Goal: Transaction & Acquisition: Purchase product/service

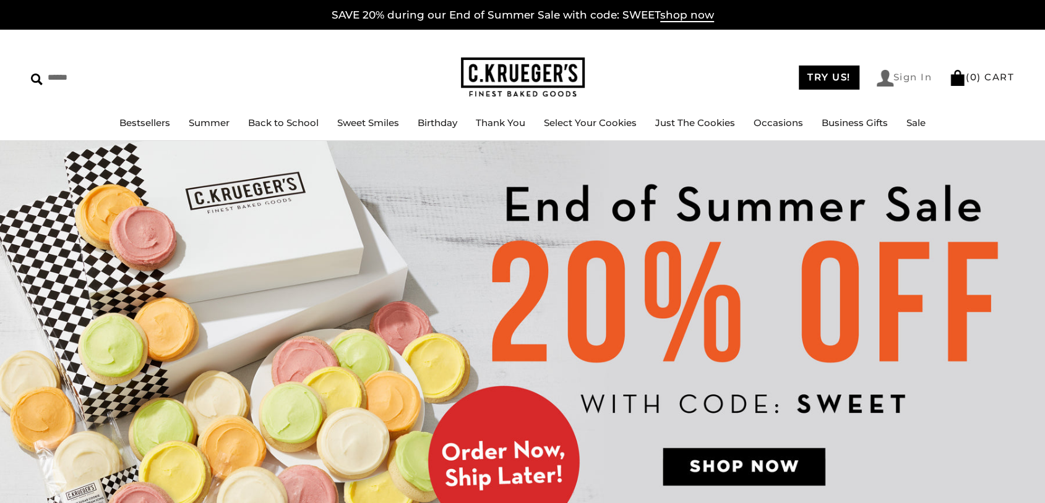
click at [913, 71] on link "Sign In" at bounding box center [904, 78] width 56 height 17
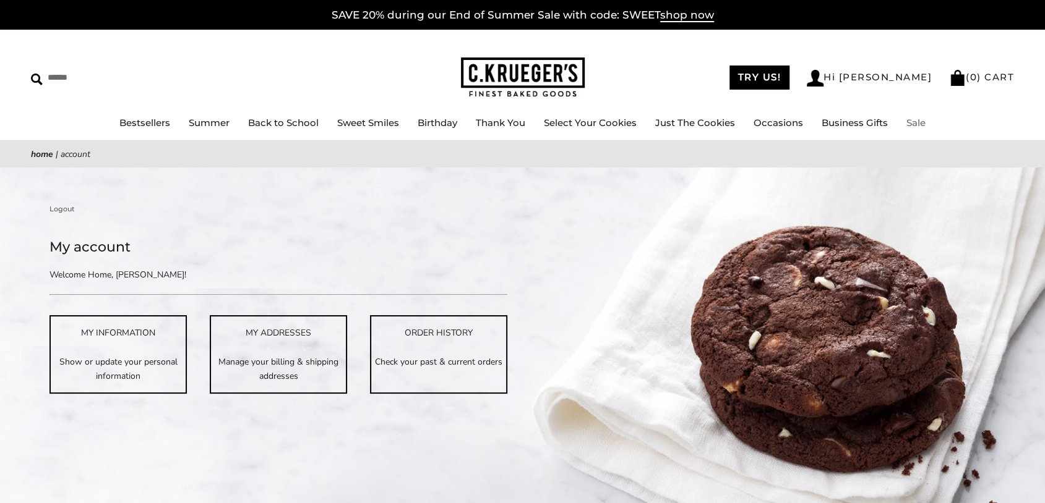
click at [925, 122] on link "Sale" at bounding box center [915, 123] width 19 height 12
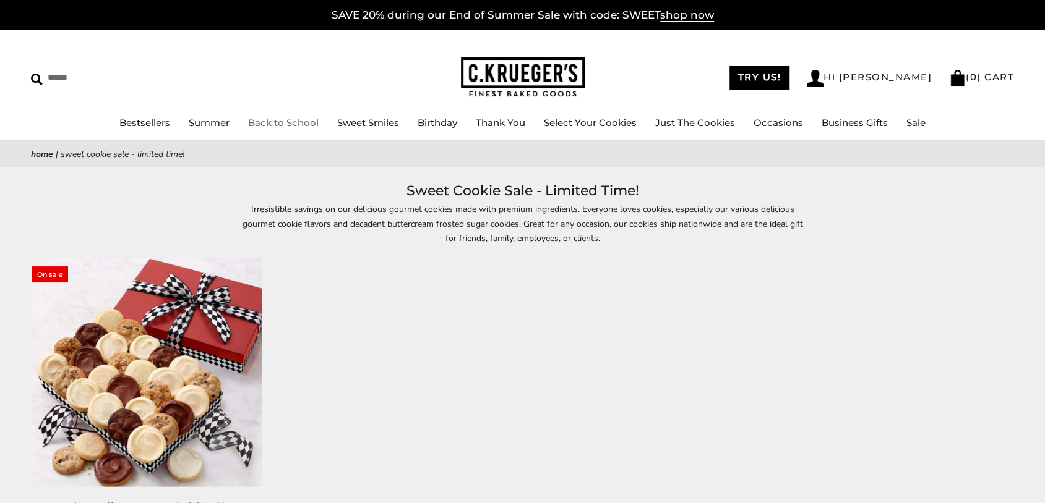
click at [272, 122] on link "Back to School" at bounding box center [283, 123] width 71 height 12
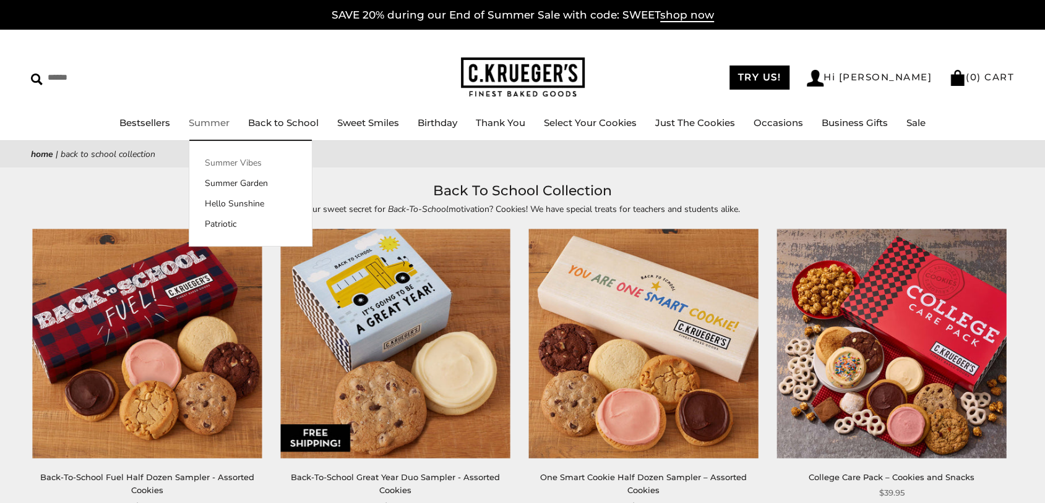
click at [204, 161] on link "Summer Vibes" at bounding box center [250, 162] width 122 height 13
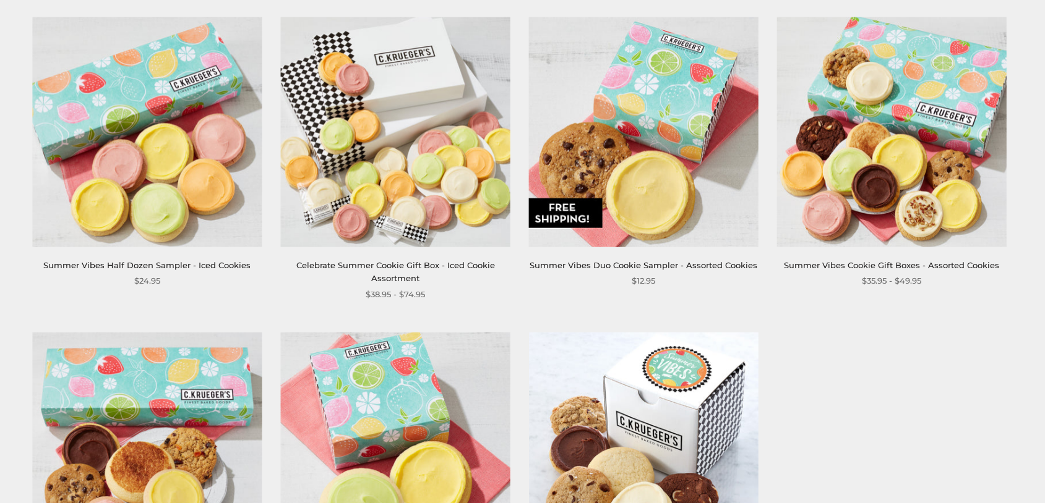
scroll to position [186, 0]
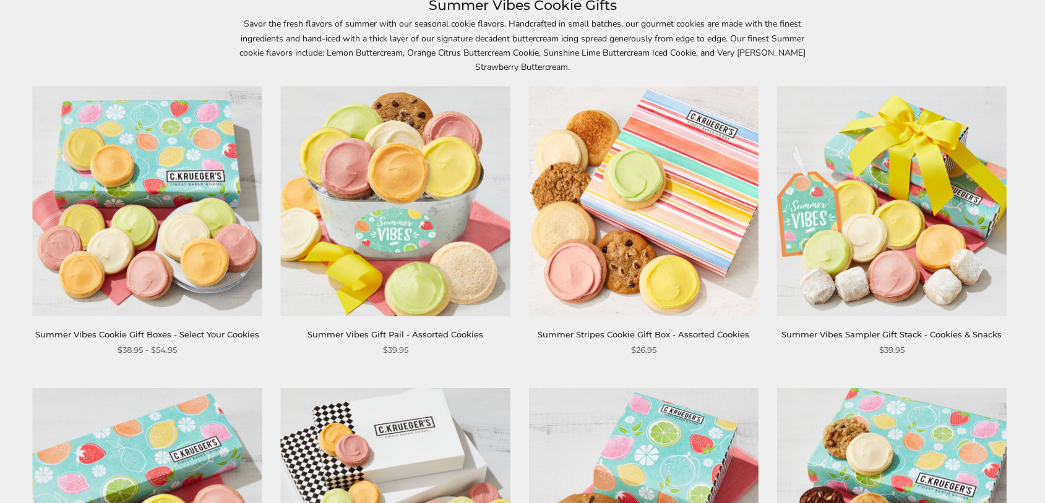
click at [669, 186] on img at bounding box center [642, 201] width 229 height 229
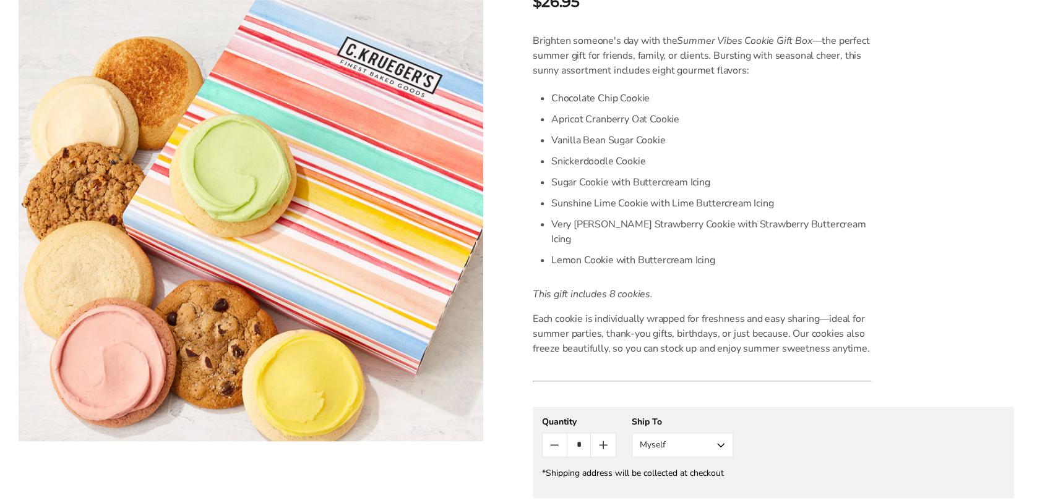
scroll to position [433, 0]
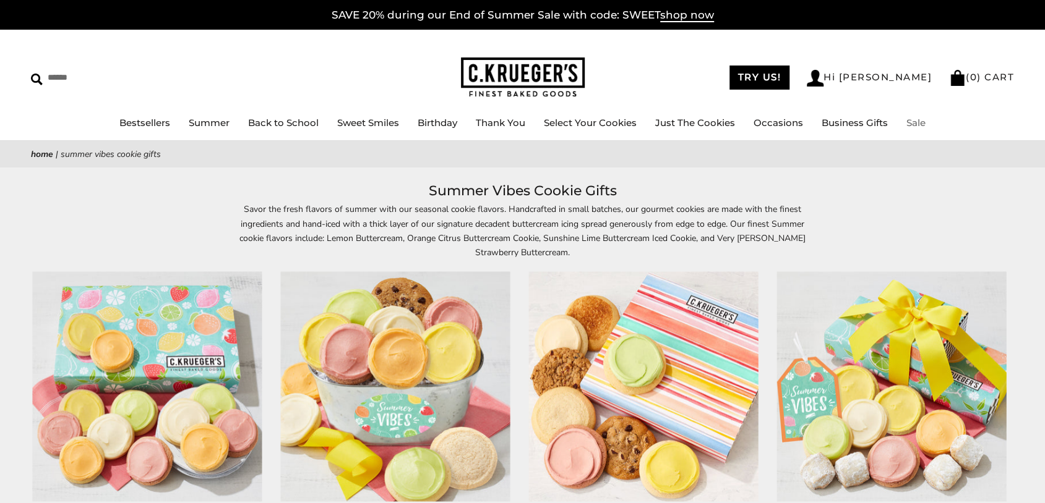
click at [925, 122] on link "Sale" at bounding box center [915, 123] width 19 height 12
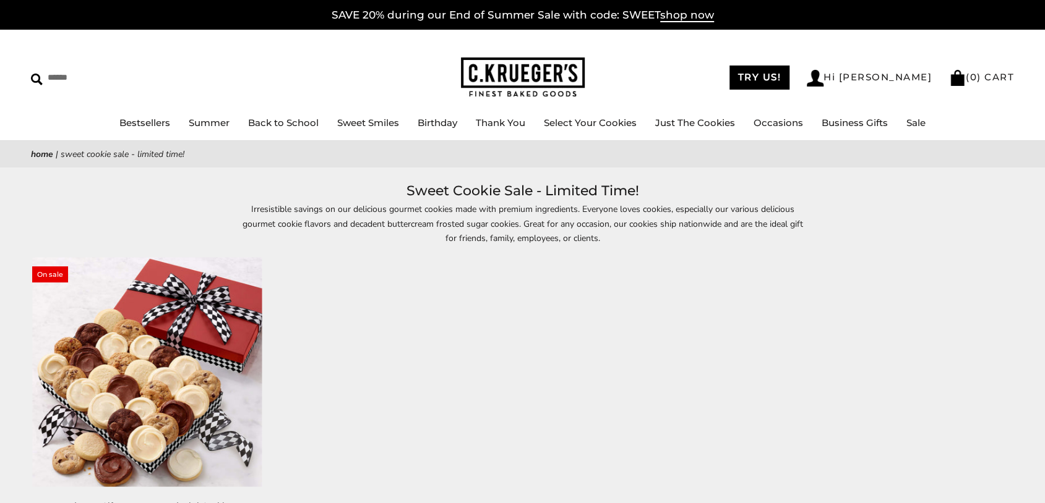
click at [224, 366] on img at bounding box center [146, 372] width 229 height 229
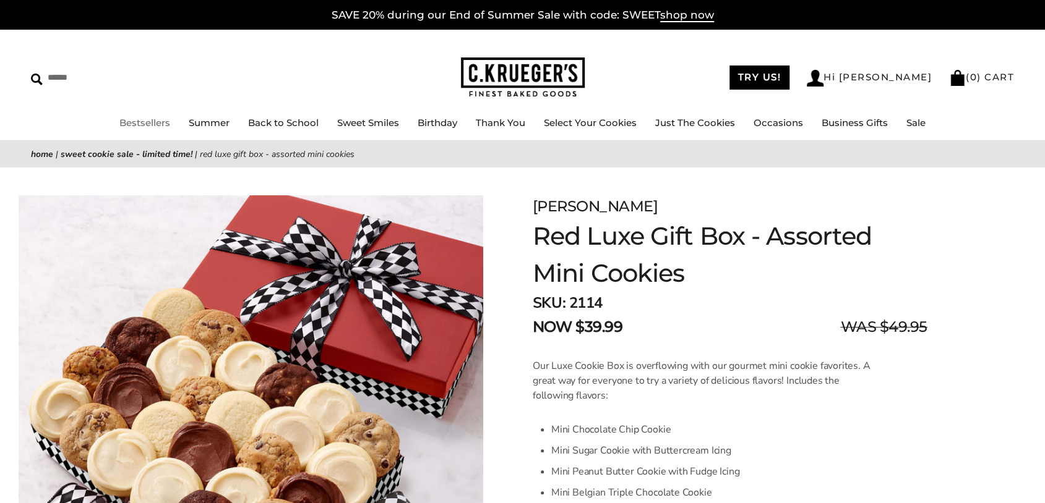
click at [119, 126] on link "Bestsellers" at bounding box center [144, 123] width 51 height 12
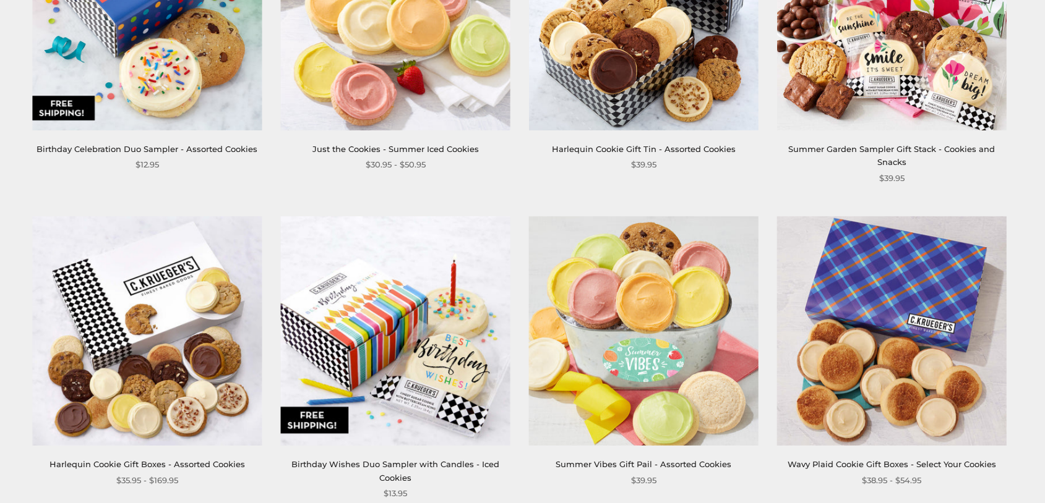
scroll to position [1113, 0]
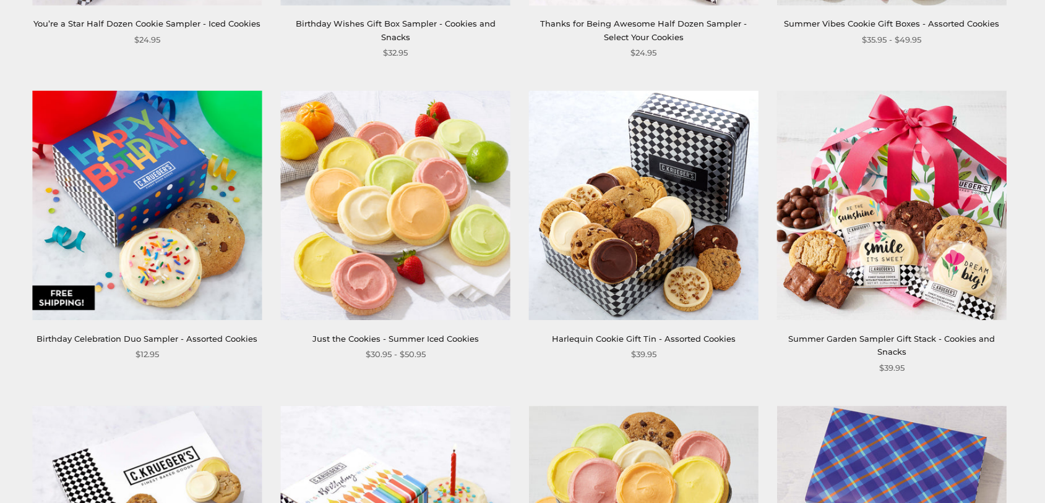
click at [670, 240] on img at bounding box center [642, 205] width 229 height 229
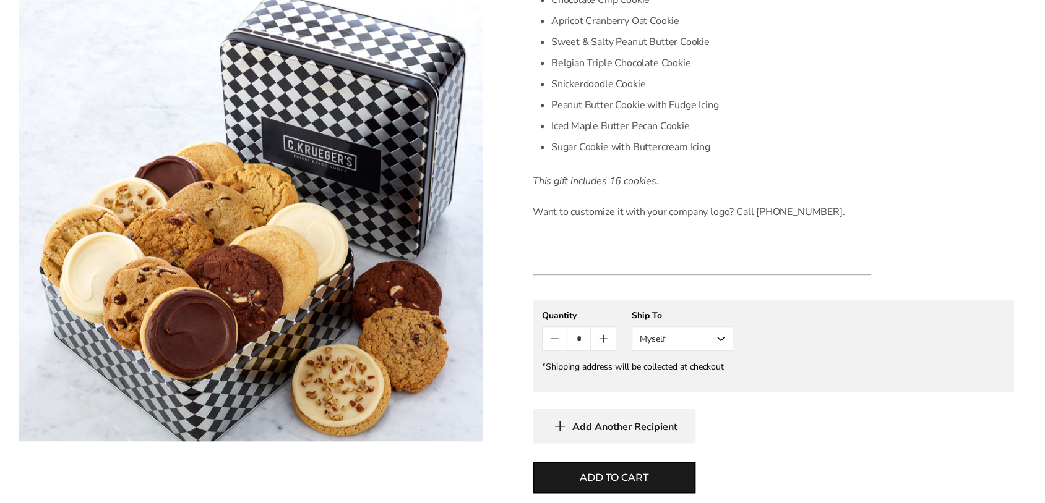
scroll to position [495, 0]
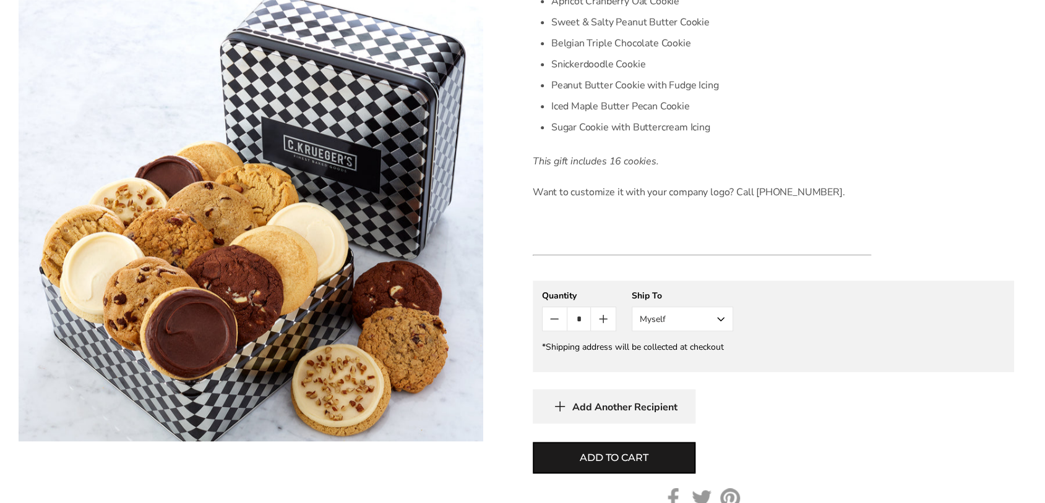
click at [654, 329] on button "Myself" at bounding box center [681, 319] width 101 height 25
click at [654, 363] on button "Other Recipient" at bounding box center [682, 365] width 100 height 22
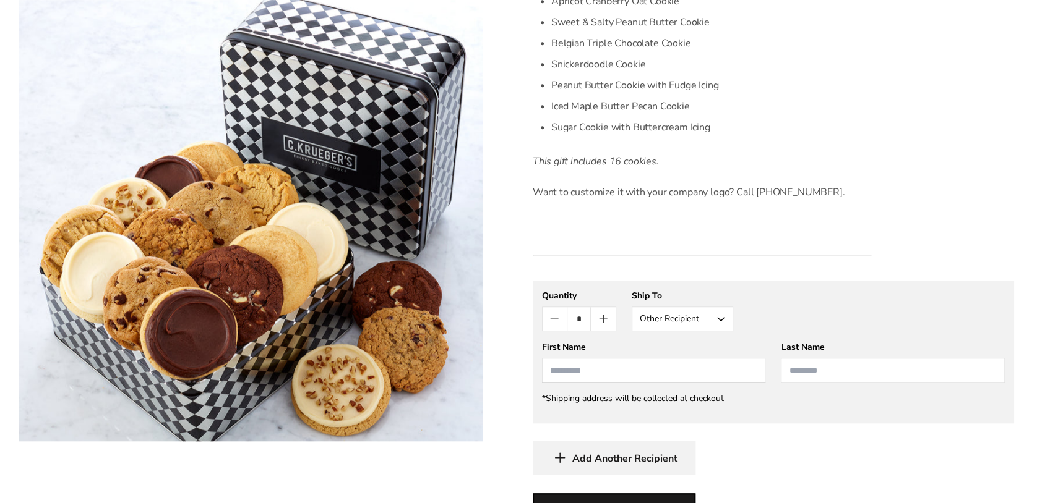
click at [619, 369] on input "First Name" at bounding box center [654, 370] width 224 height 25
type input "**********"
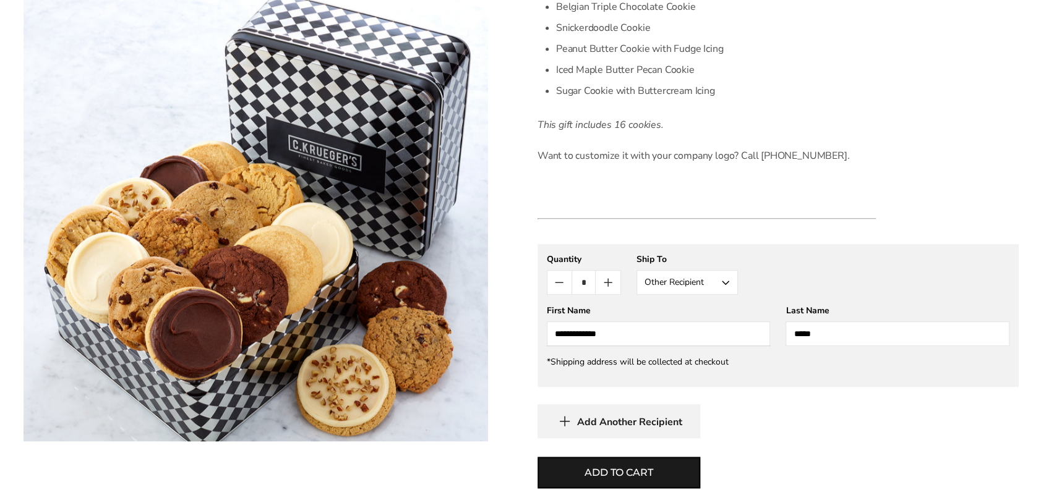
scroll to position [557, 0]
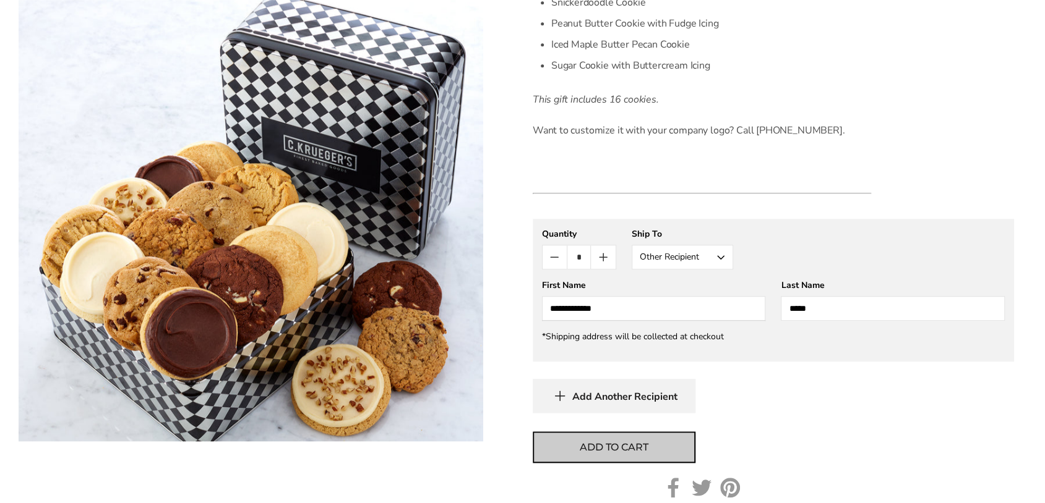
type input "*****"
click at [617, 456] on button "Add to cart" at bounding box center [614, 448] width 163 height 32
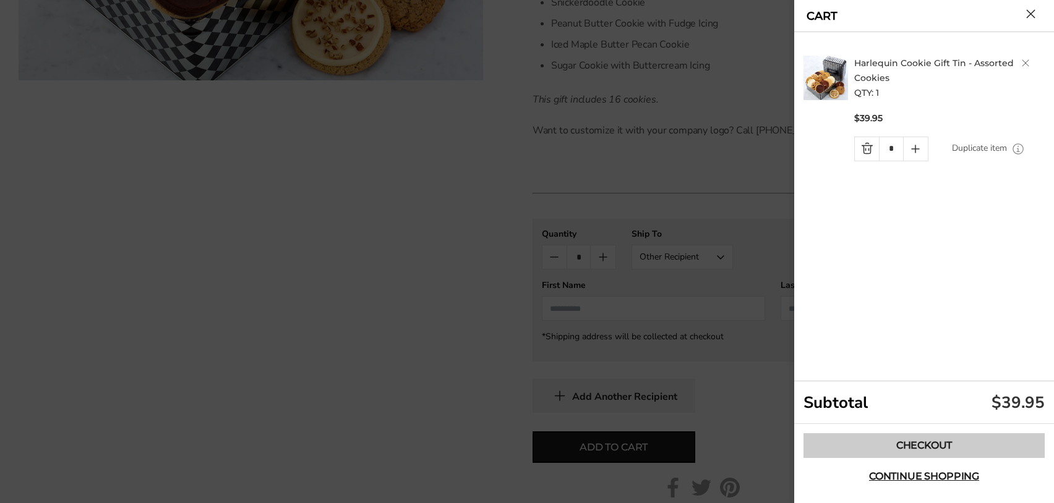
click at [906, 450] on link "Checkout" at bounding box center [923, 446] width 241 height 25
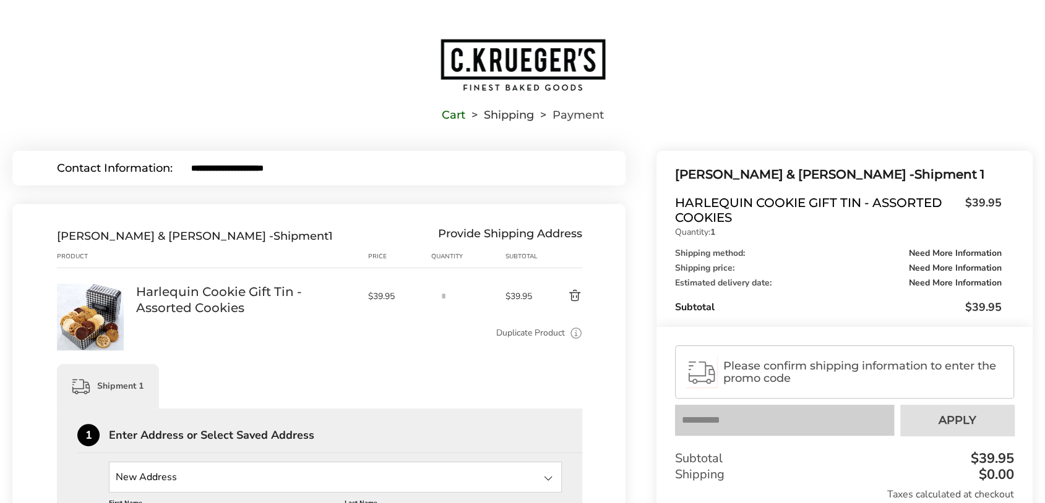
scroll to position [124, 0]
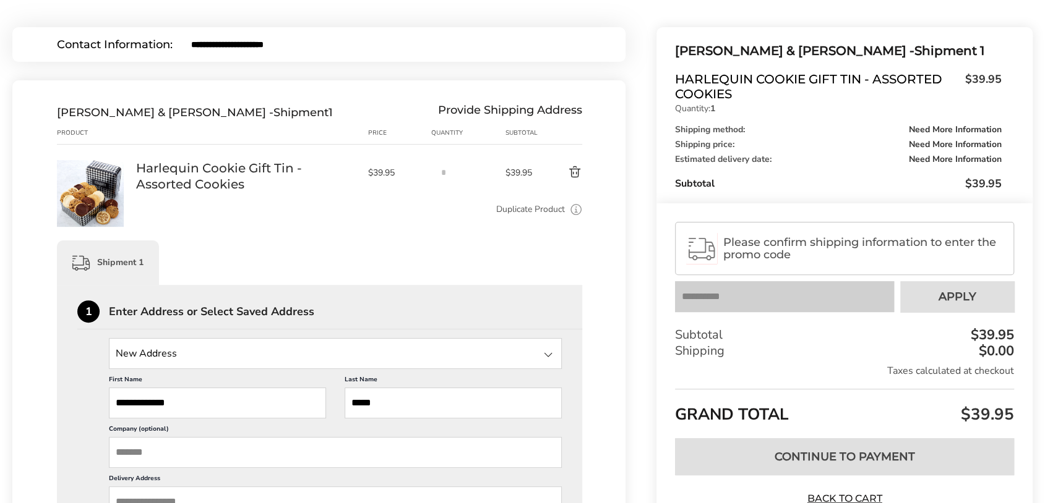
click at [785, 319] on div "Please confirm shipping information to enter the promo code Your coupon is veri…" at bounding box center [844, 363] width 376 height 321
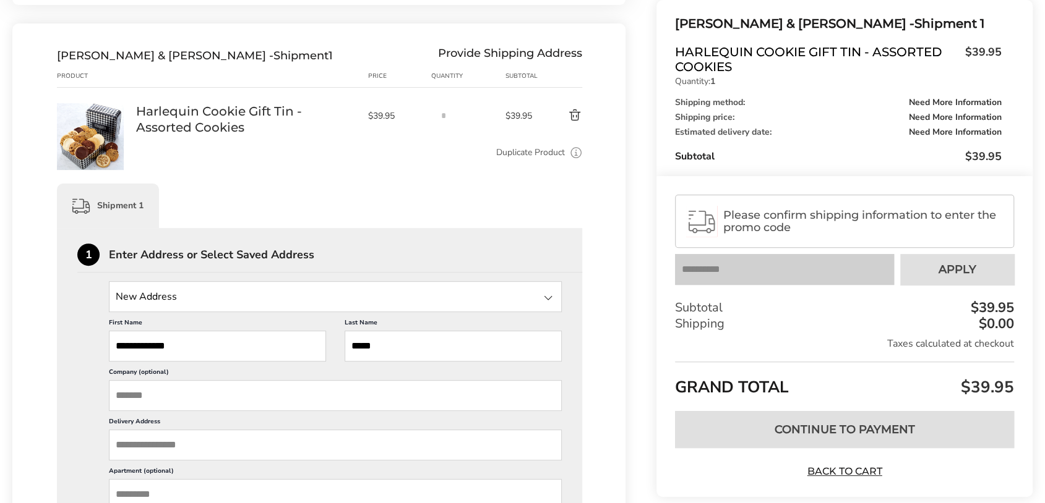
scroll to position [247, 0]
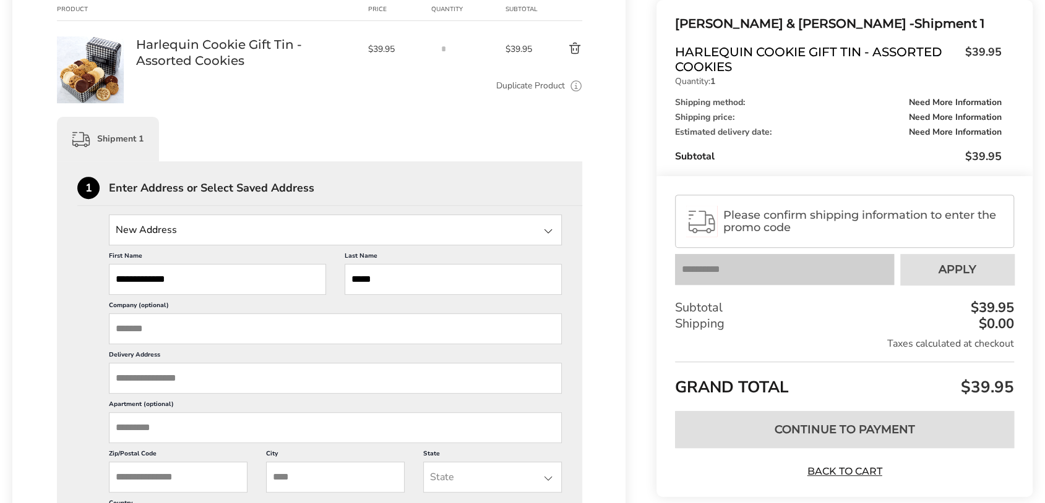
click at [200, 378] on input "Delivery Address" at bounding box center [335, 378] width 453 height 31
click at [182, 323] on input "Company (optional)" at bounding box center [335, 329] width 453 height 31
click at [161, 373] on input "Delivery Address" at bounding box center [335, 378] width 453 height 31
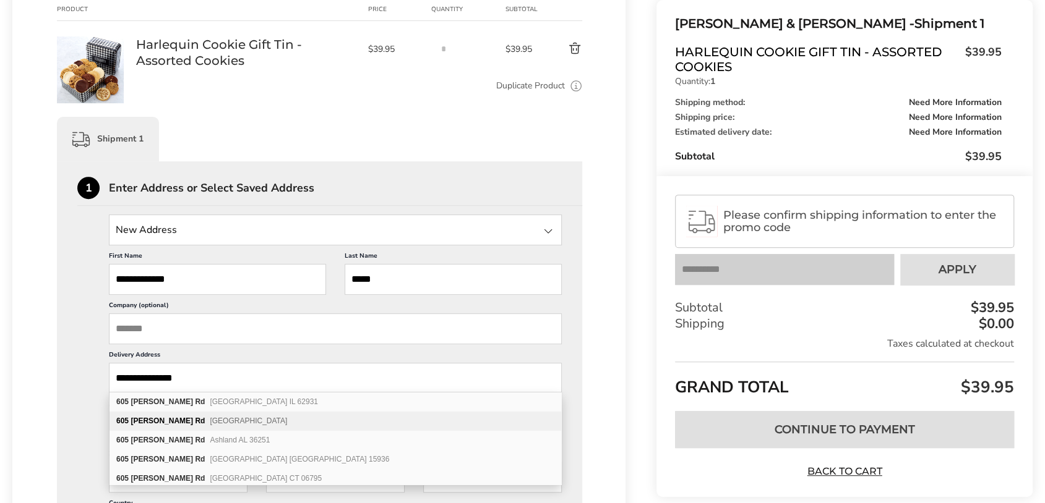
click at [234, 420] on span "Bay Village OH 44140" at bounding box center [248, 421] width 77 height 9
type input "**********"
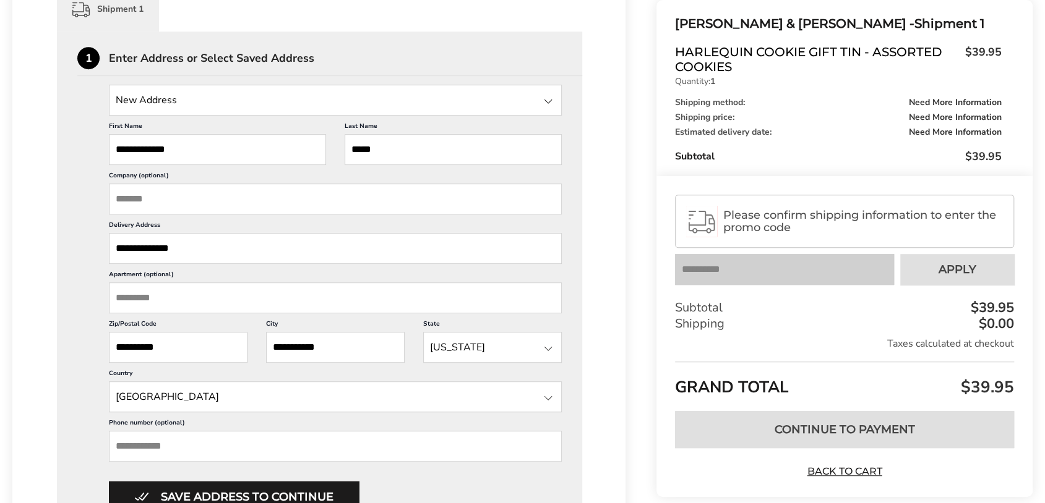
scroll to position [433, 0]
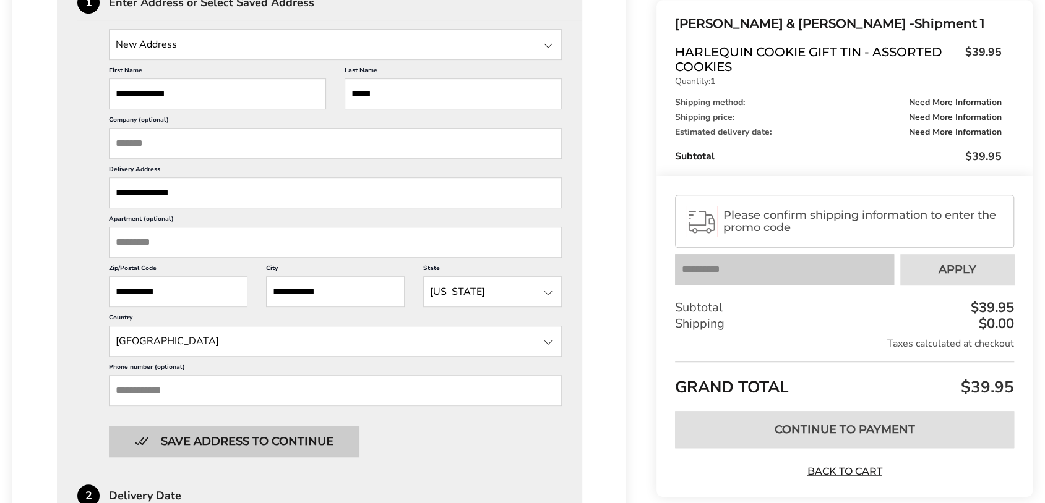
click at [207, 432] on button "Save address to continue" at bounding box center [234, 441] width 250 height 31
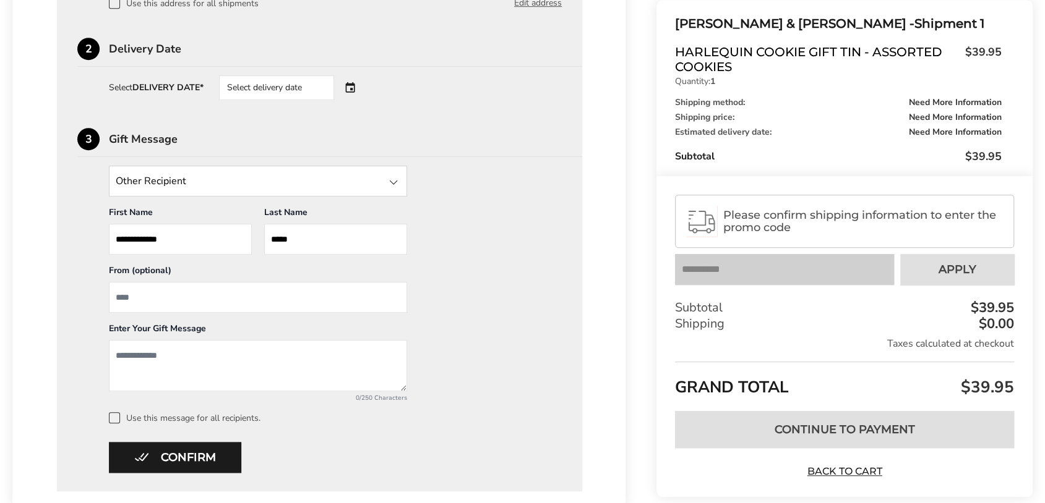
scroll to position [592, 0]
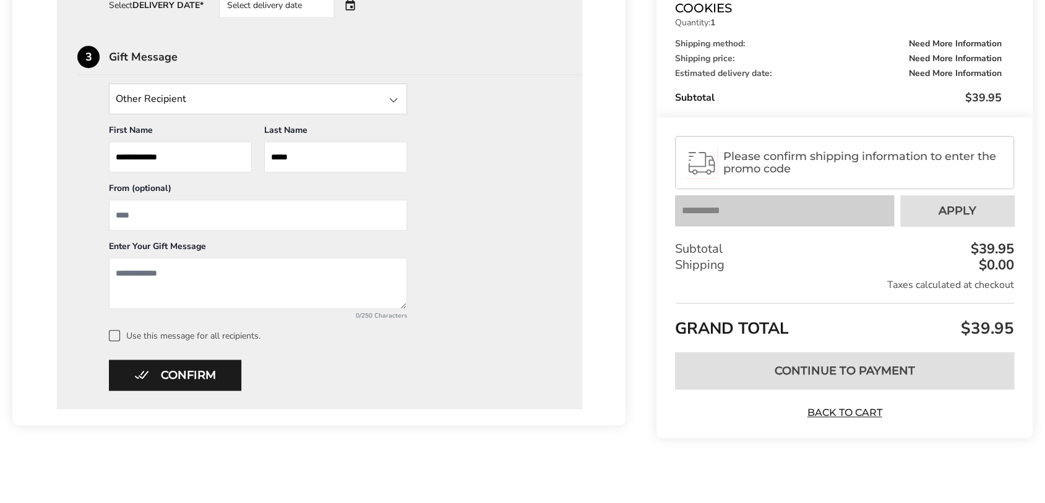
click at [200, 210] on input "From" at bounding box center [258, 215] width 298 height 31
type input "**********"
click at [199, 296] on textarea "Add a message" at bounding box center [258, 283] width 298 height 51
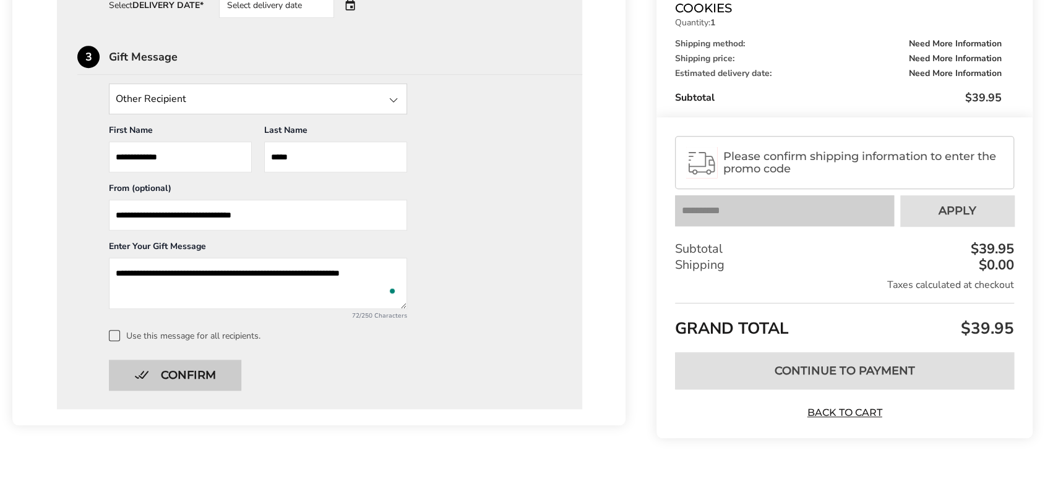
type textarea "**********"
click at [190, 387] on button "Confirm" at bounding box center [175, 375] width 132 height 31
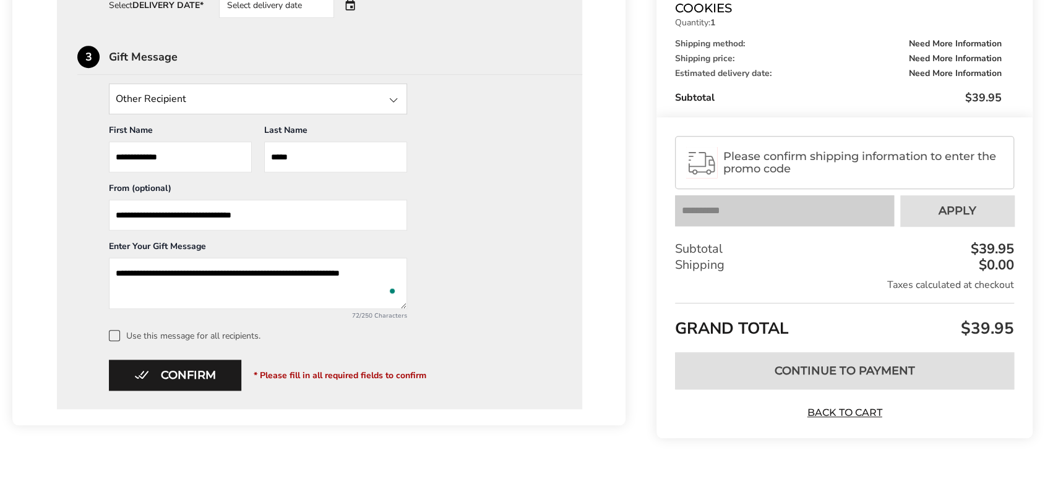
click at [116, 335] on span at bounding box center [114, 335] width 11 height 11
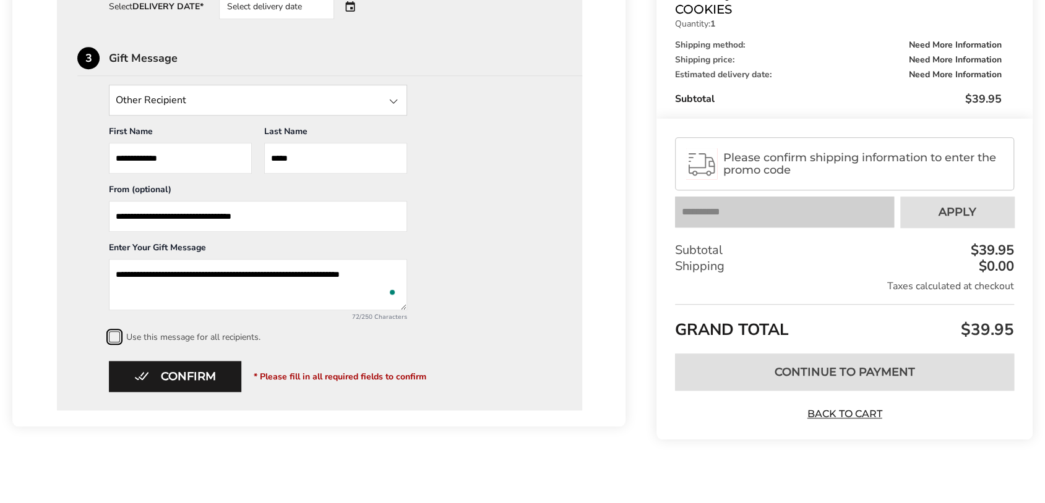
scroll to position [406, 0]
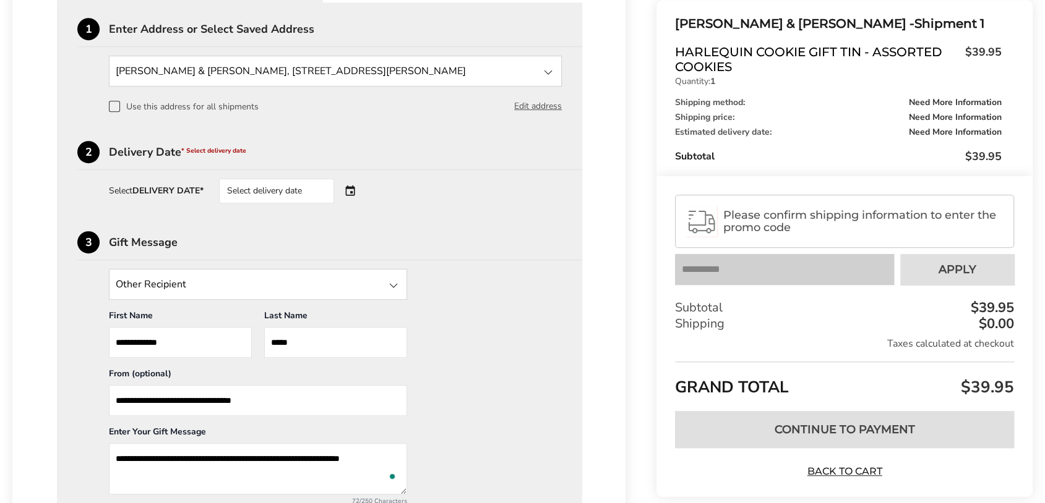
click at [268, 184] on div "Select delivery date" at bounding box center [276, 191] width 115 height 25
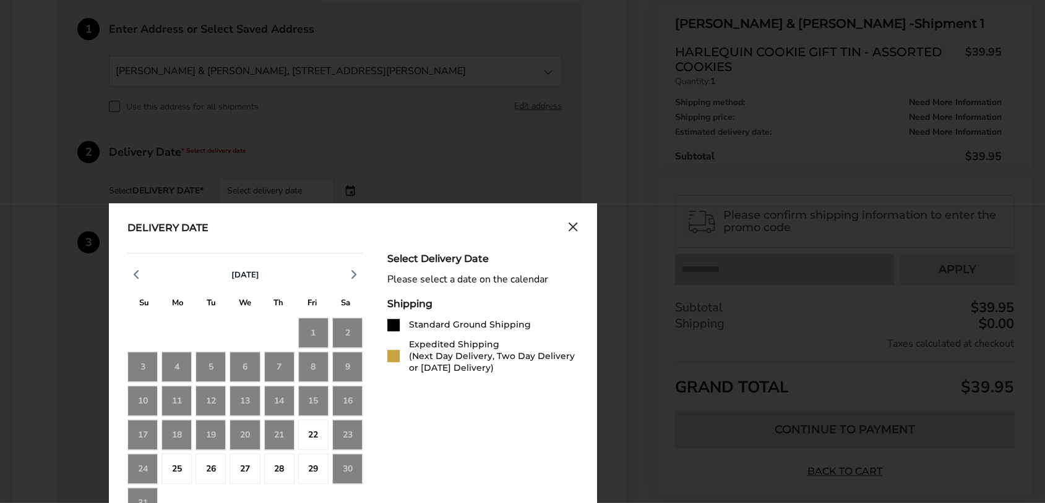
click at [277, 432] on div "21" at bounding box center [279, 435] width 30 height 30
click at [278, 432] on div "21" at bounding box center [279, 435] width 30 height 30
click at [312, 436] on div "22" at bounding box center [313, 435] width 30 height 30
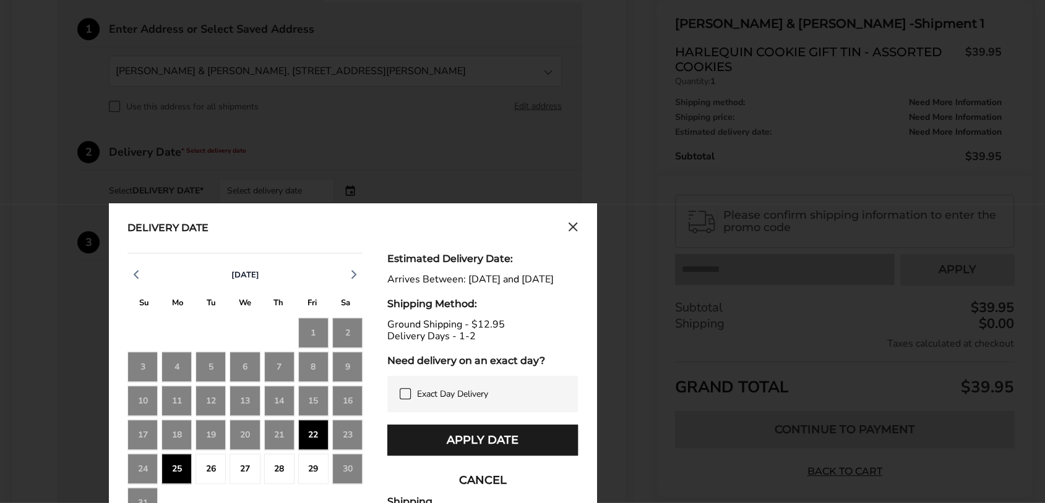
click at [401, 399] on icon at bounding box center [405, 394] width 10 height 10
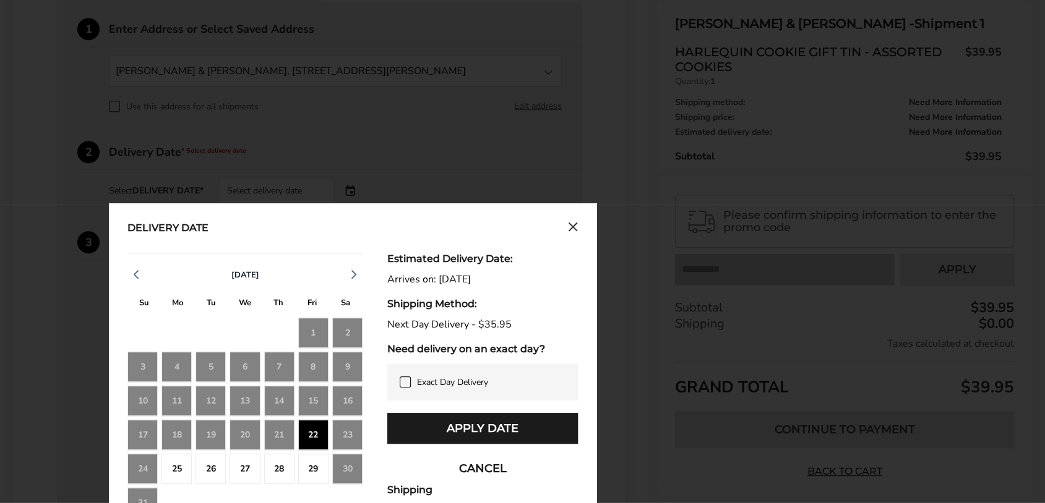
click at [403, 387] on label "Exact Day Delivery" at bounding box center [483, 383] width 166 height 12
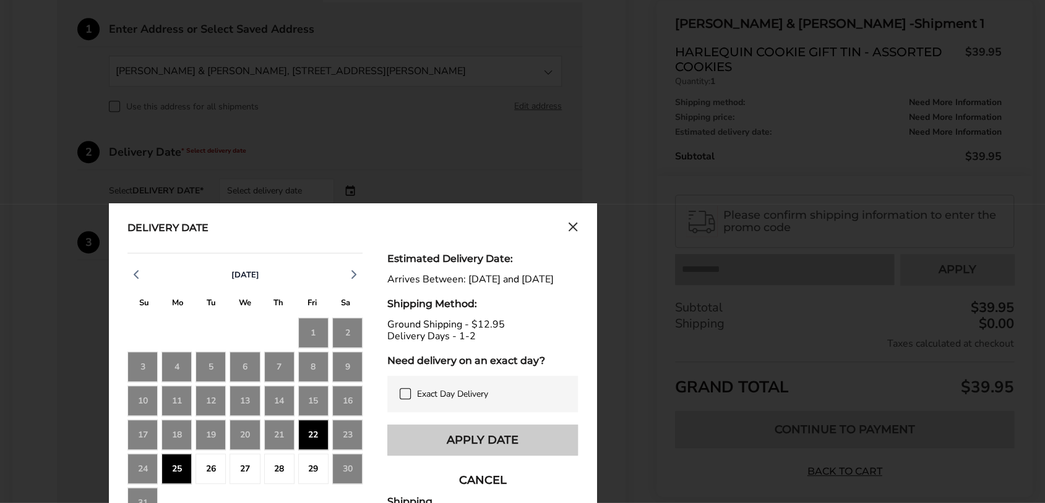
click at [464, 446] on button "Apply Date" at bounding box center [482, 440] width 190 height 31
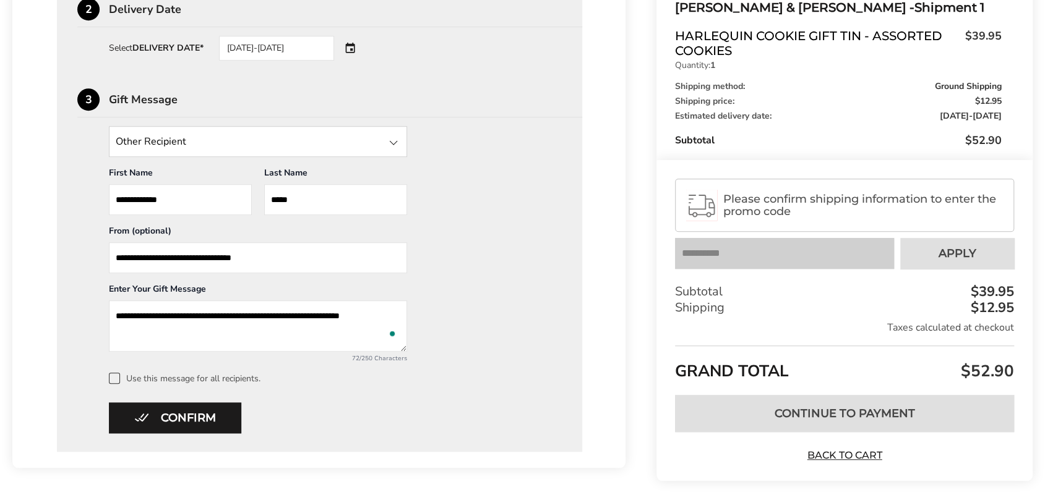
scroll to position [530, 0]
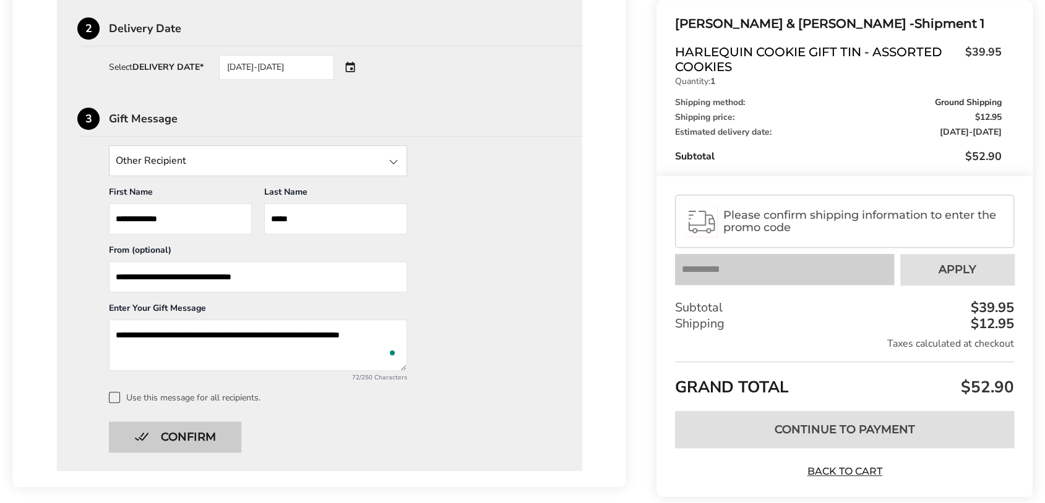
click at [207, 432] on button "Confirm" at bounding box center [175, 437] width 132 height 31
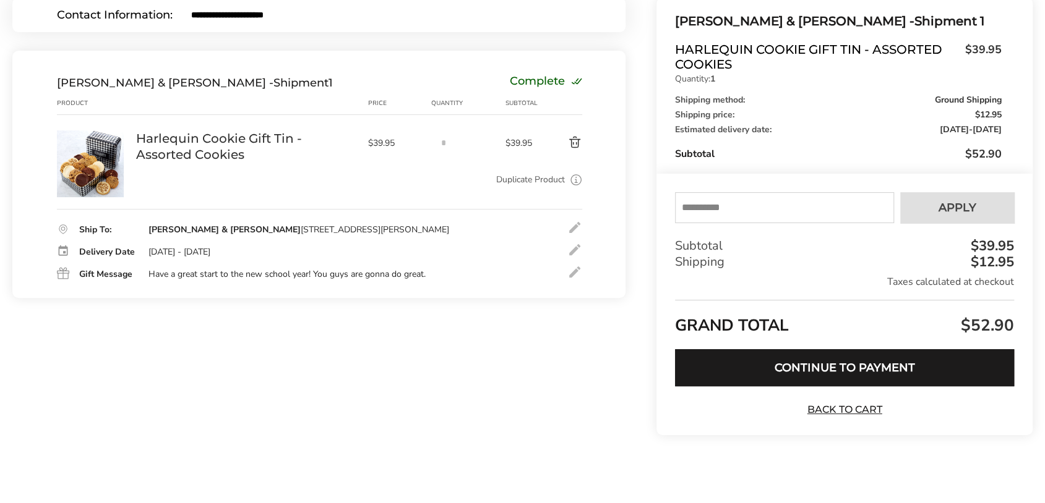
scroll to position [153, 0]
click at [747, 211] on input "text" at bounding box center [784, 208] width 219 height 31
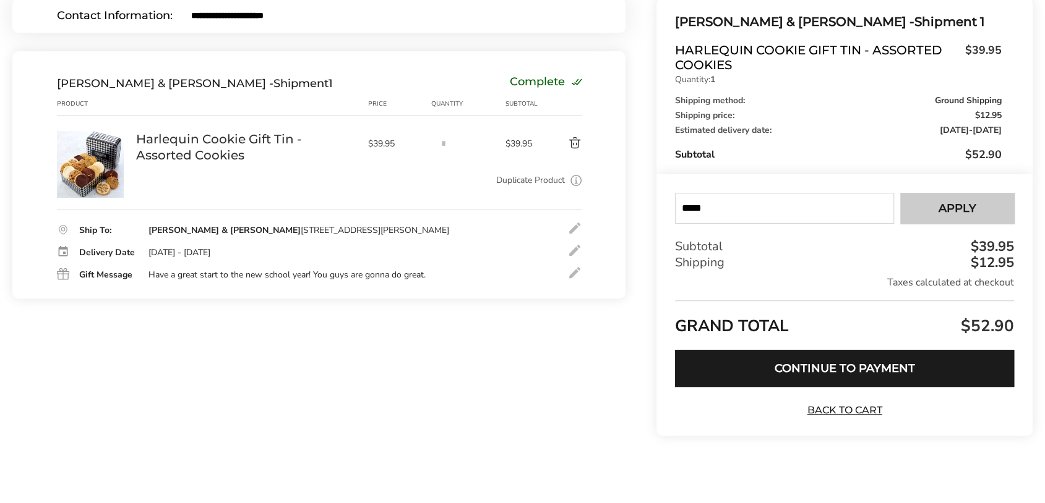
type input "*****"
click at [949, 208] on span "Apply" at bounding box center [957, 208] width 38 height 11
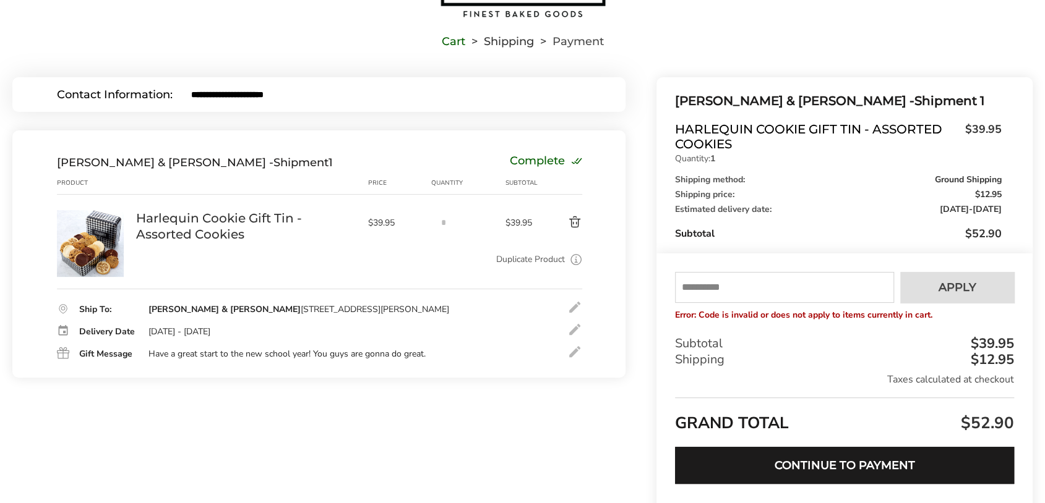
scroll to position [0, 0]
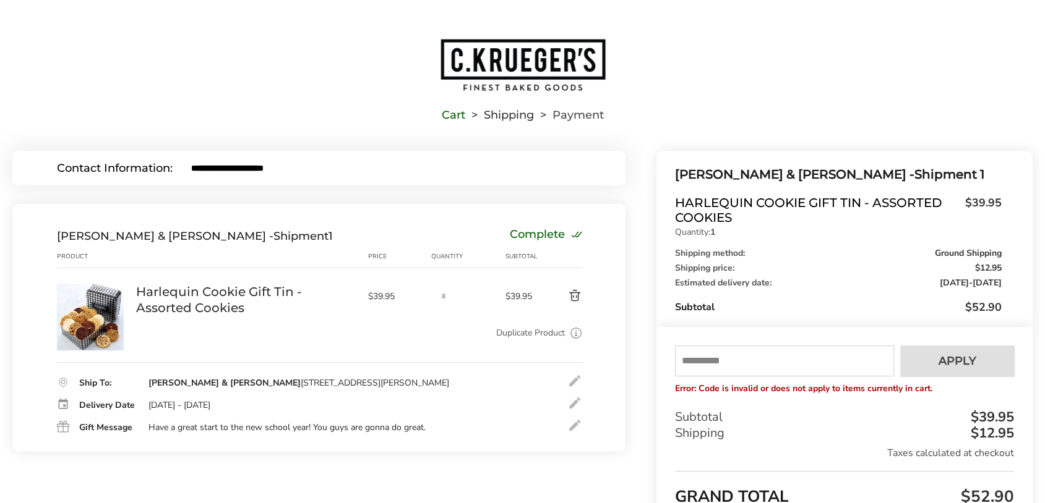
click at [476, 51] on img "Go to home page" at bounding box center [522, 65] width 167 height 54
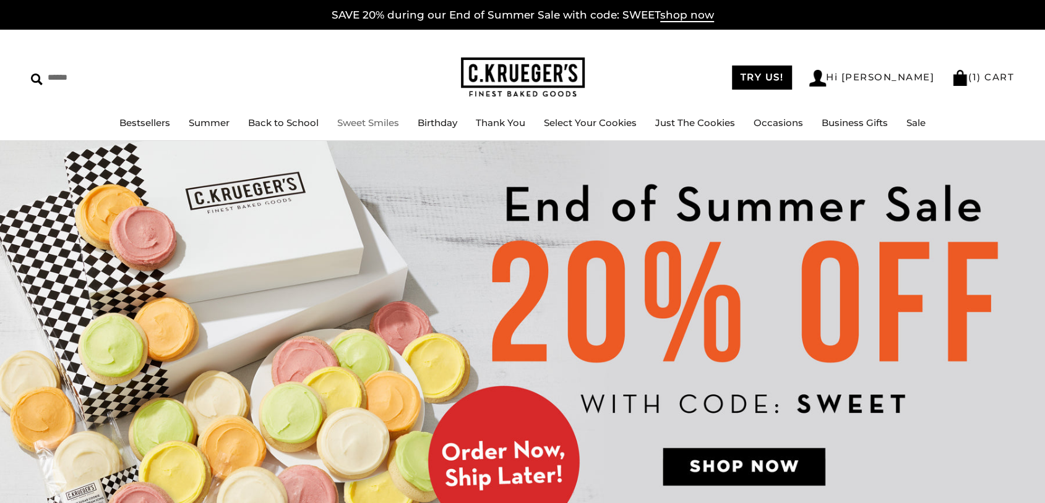
click at [374, 124] on link "Sweet Smiles" at bounding box center [368, 123] width 62 height 12
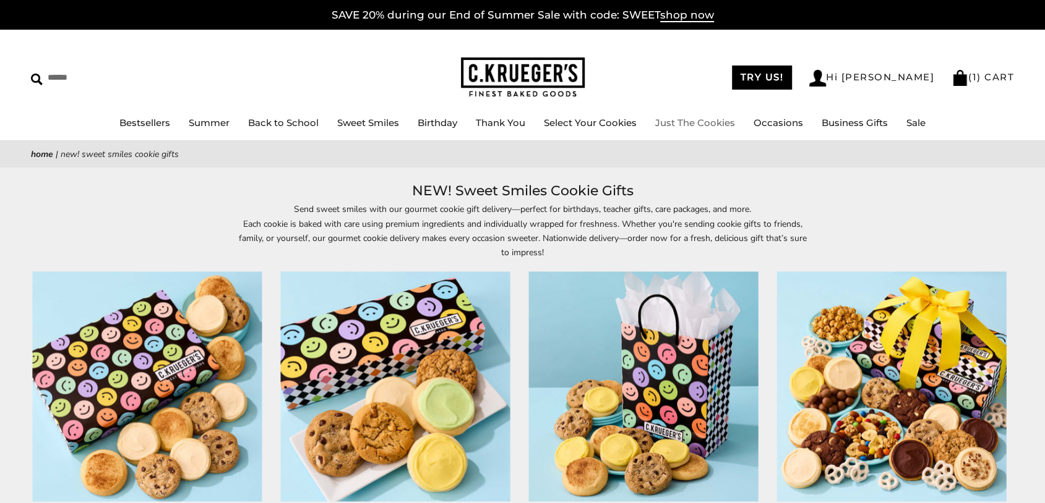
click at [706, 123] on link "Just The Cookies" at bounding box center [695, 123] width 80 height 12
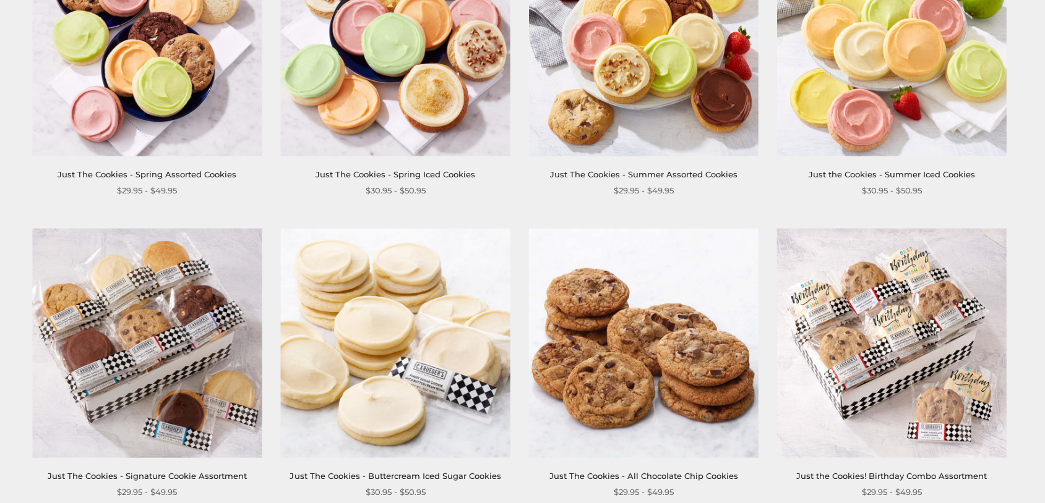
scroll to position [495, 0]
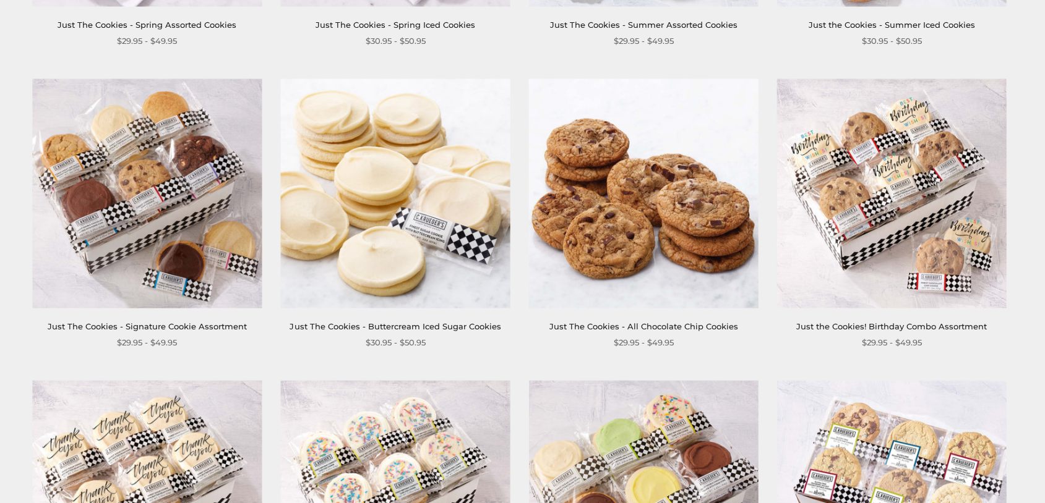
click at [155, 283] on img at bounding box center [146, 193] width 229 height 229
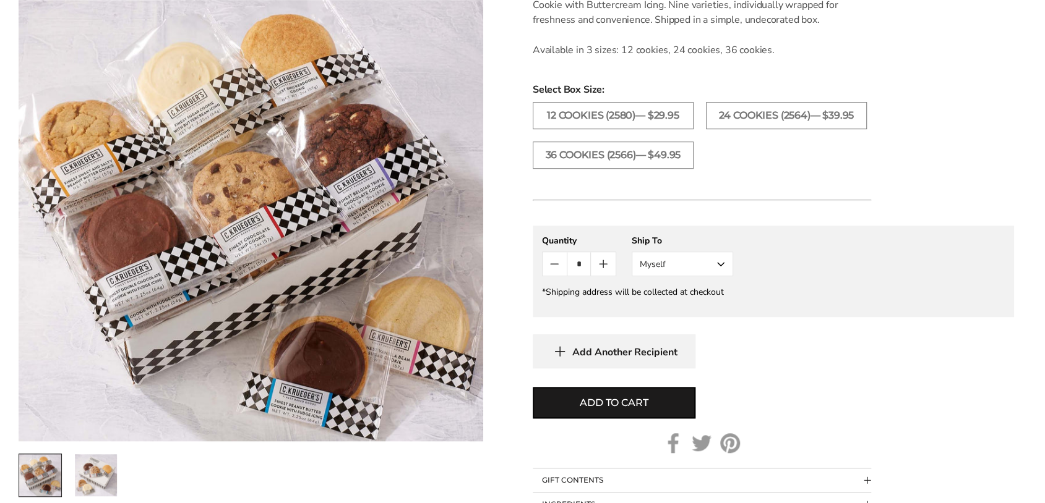
scroll to position [495, 0]
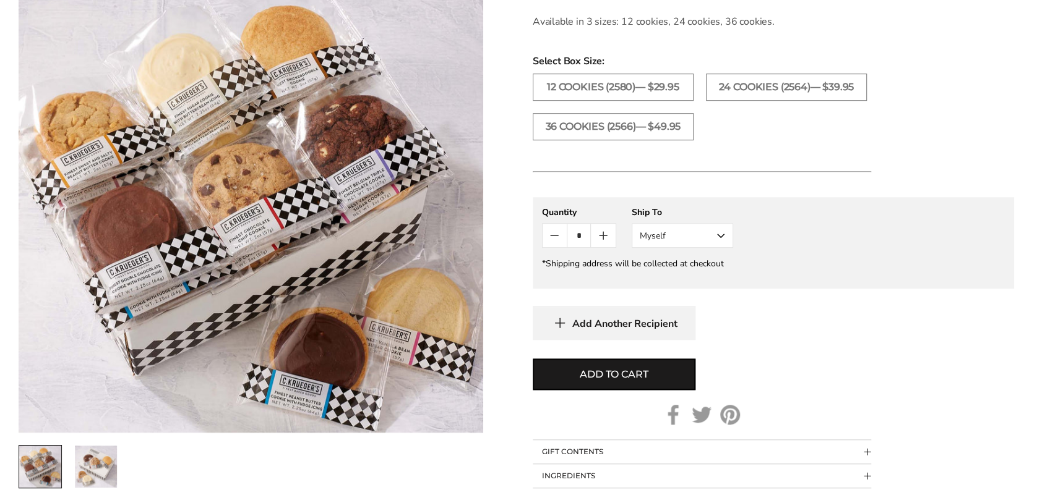
click at [694, 233] on button "Myself" at bounding box center [681, 235] width 101 height 25
click at [680, 272] on button "Other Recipient" at bounding box center [682, 281] width 100 height 22
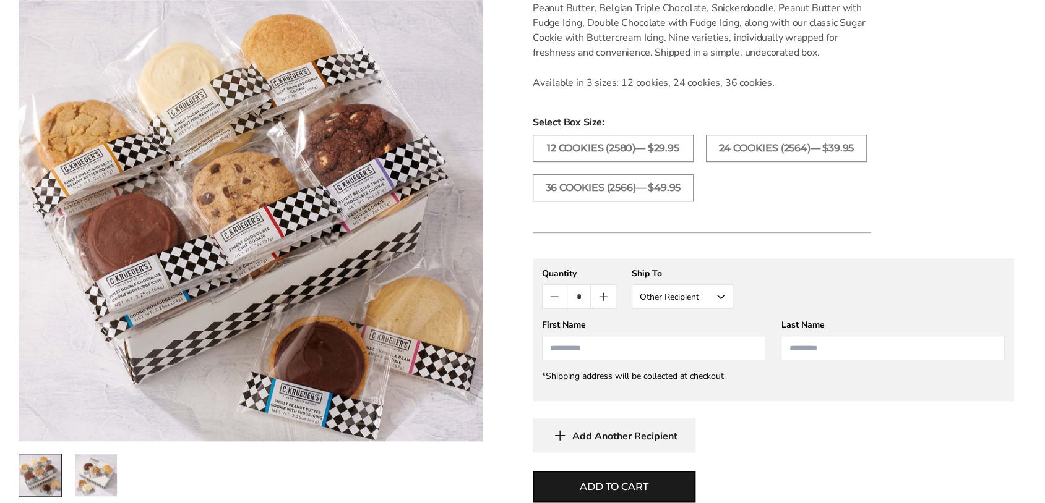
scroll to position [433, 0]
